Goal: Task Accomplishment & Management: Complete application form

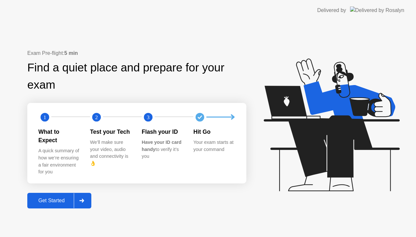
click at [57, 202] on button "Get Started" at bounding box center [59, 201] width 64 height 16
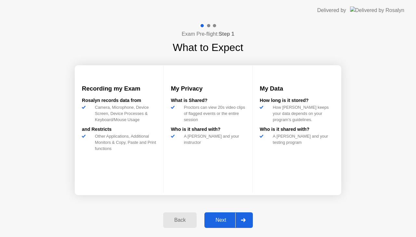
click at [231, 221] on div "Next" at bounding box center [221, 221] width 29 height 6
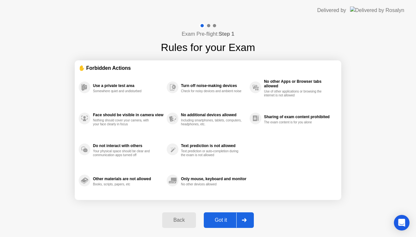
click at [231, 221] on div "Got it" at bounding box center [221, 221] width 31 height 6
select select "**********"
select select "*******"
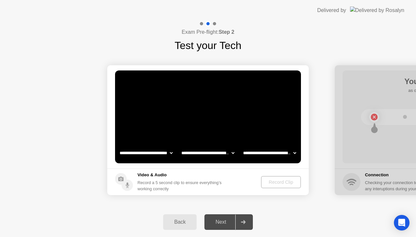
click at [181, 222] on div "Back" at bounding box center [180, 223] width 30 height 6
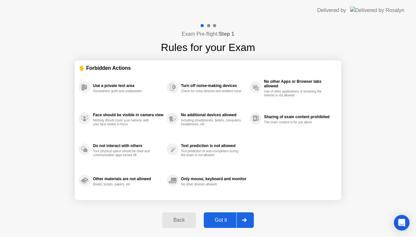
click at [218, 218] on div "Got it" at bounding box center [221, 221] width 31 height 6
select select "**********"
select select "*******"
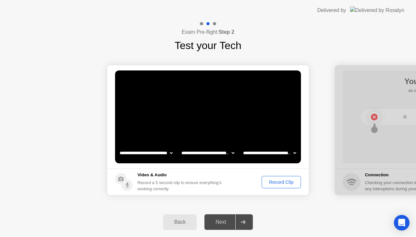
click at [277, 181] on div "Record Clip" at bounding box center [281, 182] width 35 height 5
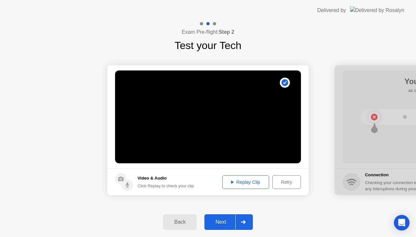
click at [223, 220] on div "Next" at bounding box center [221, 223] width 29 height 6
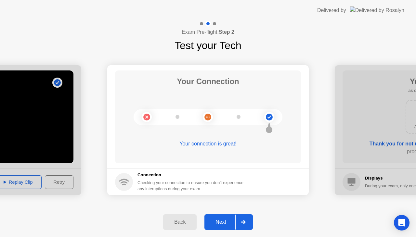
click at [223, 220] on div "Next" at bounding box center [221, 223] width 29 height 6
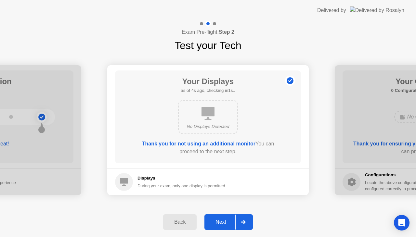
click at [223, 220] on div "Next" at bounding box center [221, 223] width 29 height 6
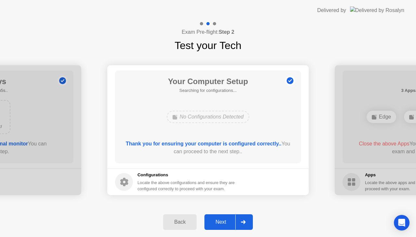
click at [223, 220] on div "Next" at bounding box center [221, 223] width 29 height 6
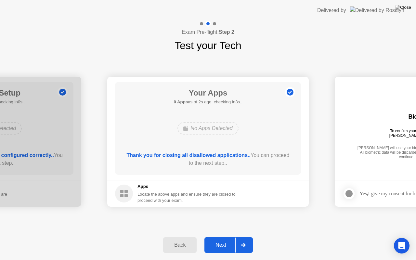
click at [219, 237] on div "Next" at bounding box center [221, 245] width 29 height 6
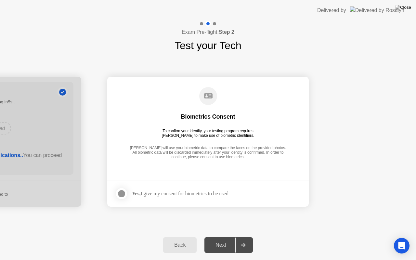
click at [122, 194] on div at bounding box center [122, 194] width 8 height 8
click at [231, 237] on div "Next" at bounding box center [221, 245] width 29 height 6
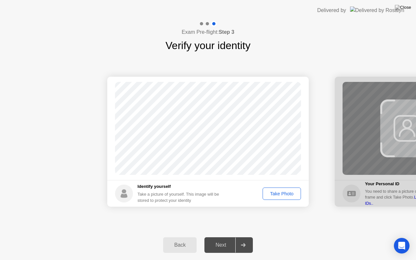
click at [269, 192] on div "Take Photo" at bounding box center [282, 193] width 34 height 5
click at [231, 237] on div "Next" at bounding box center [221, 245] width 29 height 6
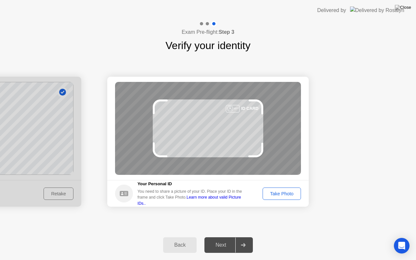
click at [283, 193] on div "Take Photo" at bounding box center [282, 193] width 34 height 5
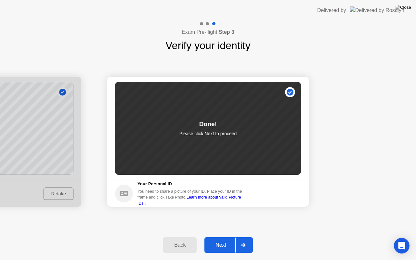
click at [218, 237] on div "Next" at bounding box center [221, 245] width 29 height 6
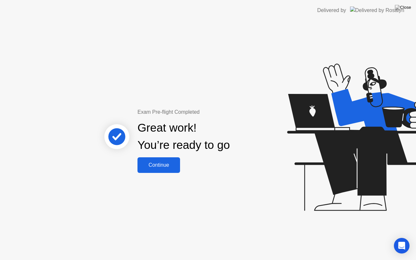
click at [167, 168] on div "Continue" at bounding box center [159, 165] width 39 height 6
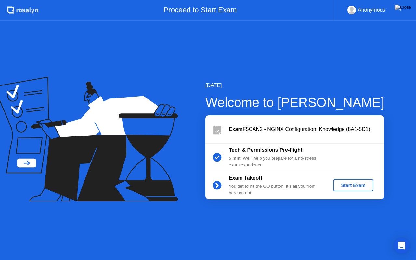
click at [352, 186] on div "Start Exam" at bounding box center [353, 185] width 35 height 5
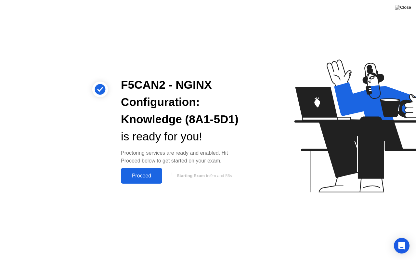
click at [148, 176] on div "Proceed" at bounding box center [141, 176] width 37 height 6
